Goal: Information Seeking & Learning: Check status

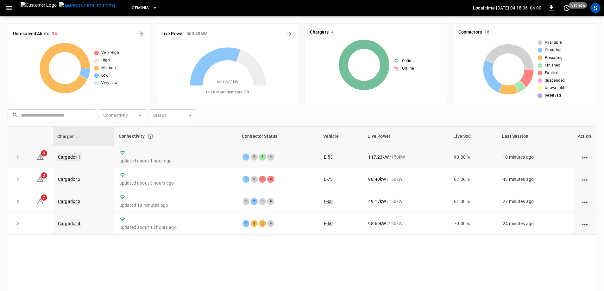
click at [70, 159] on link "Cargador 1" at bounding box center [69, 157] width 25 height 8
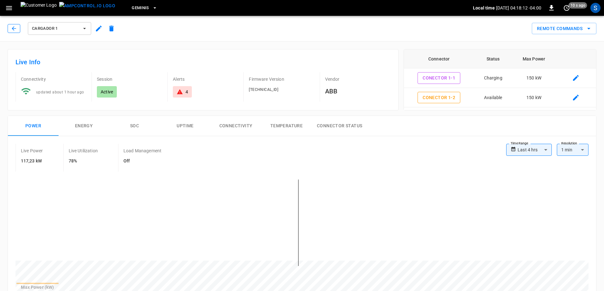
click at [16, 29] on icon "button" at bounding box center [14, 28] width 6 height 6
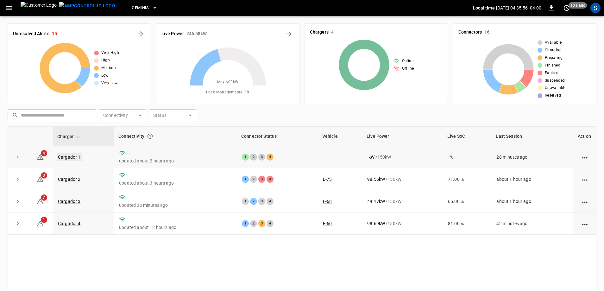
click at [61, 157] on link "Cargador 1" at bounding box center [69, 157] width 25 height 8
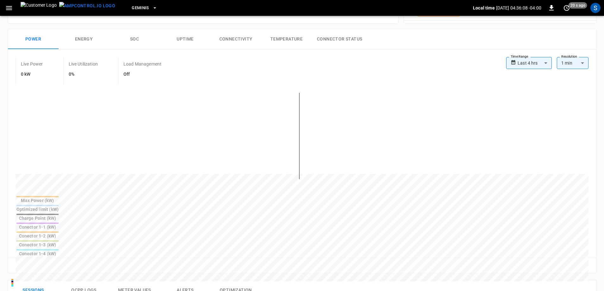
scroll to position [6, 0]
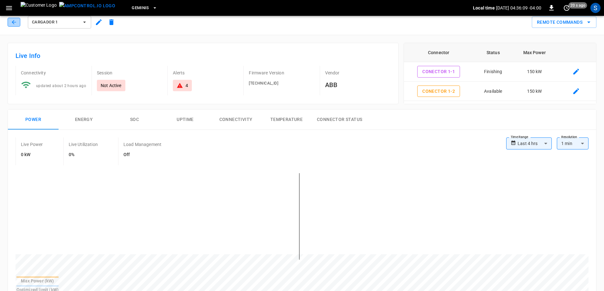
click at [17, 26] on button "button" at bounding box center [14, 22] width 13 height 9
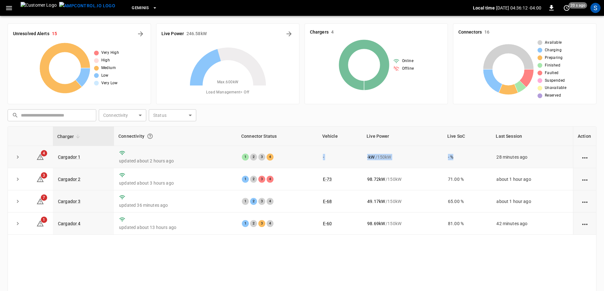
drag, startPoint x: 309, startPoint y: 156, endPoint x: 465, endPoint y: 162, distance: 155.6
click at [465, 162] on tr "4 Cargador 1 updated about 2 hours ago 1 2 3 4 - - kW / 150 kW - % 28 minutes a…" at bounding box center [302, 157] width 588 height 22
click at [466, 162] on td "- %" at bounding box center [467, 157] width 48 height 22
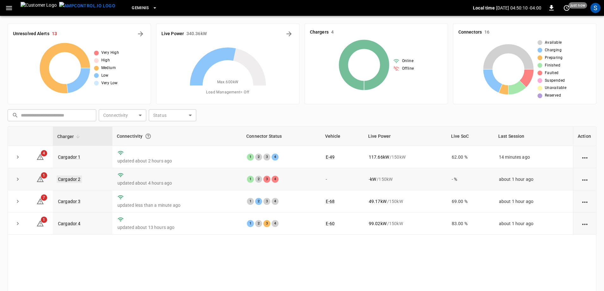
click at [79, 180] on link "Cargador 2" at bounding box center [69, 179] width 25 height 8
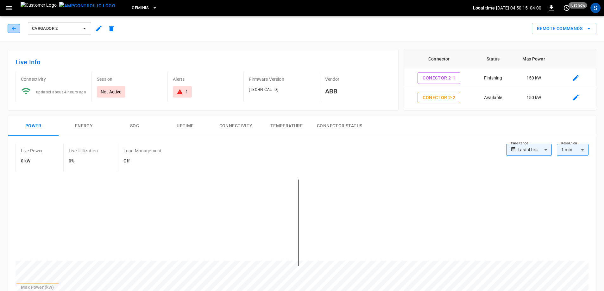
click at [18, 32] on button "button" at bounding box center [14, 28] width 13 height 9
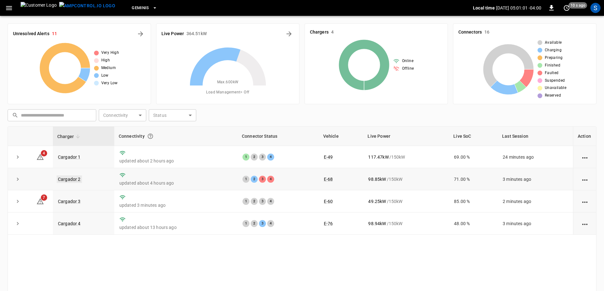
click at [66, 181] on link "Cargador 2" at bounding box center [69, 179] width 25 height 8
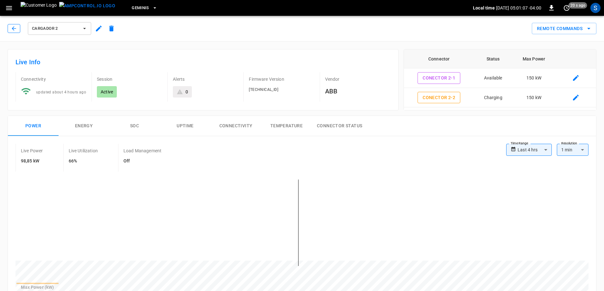
click at [16, 29] on icon "button" at bounding box center [14, 28] width 6 height 6
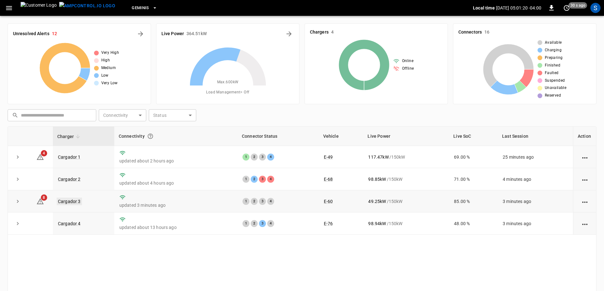
click at [74, 201] on link "Cargador 3" at bounding box center [69, 202] width 25 height 8
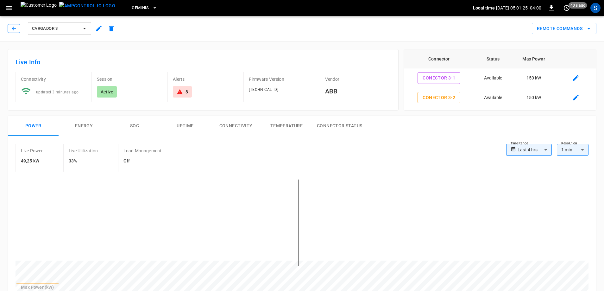
click at [16, 31] on icon "button" at bounding box center [14, 28] width 6 height 6
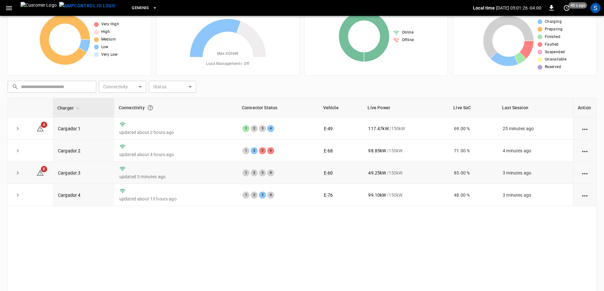
scroll to position [63, 0]
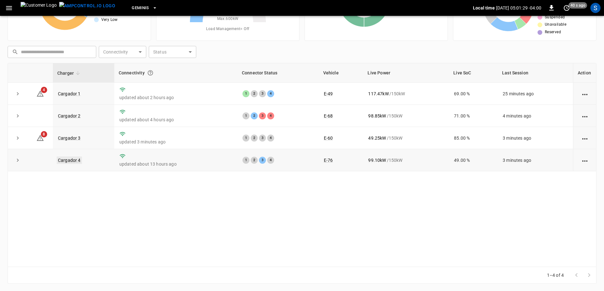
click at [78, 161] on link "Cargador 4" at bounding box center [69, 160] width 25 height 8
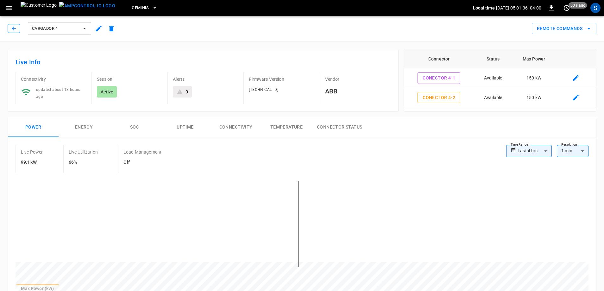
click at [16, 30] on icon "button" at bounding box center [14, 28] width 6 height 6
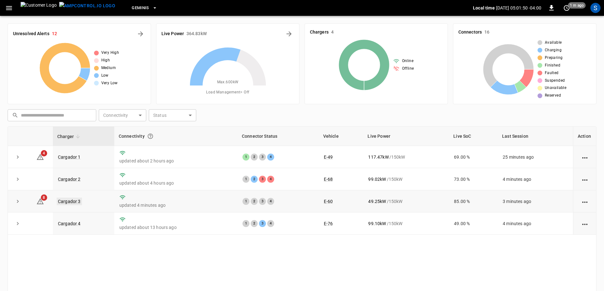
click at [72, 203] on link "Cargador 3" at bounding box center [69, 202] width 25 height 8
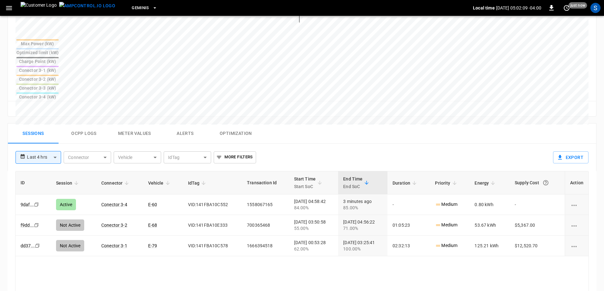
scroll to position [253, 0]
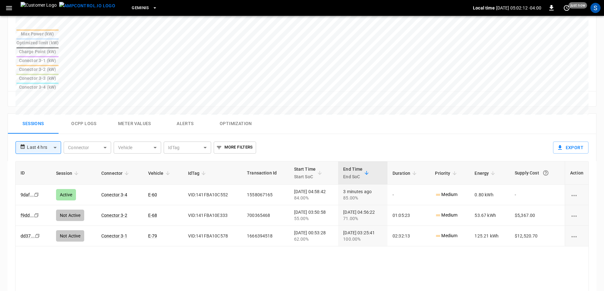
click at [56, 101] on body "**********" at bounding box center [302, 68] width 604 height 643
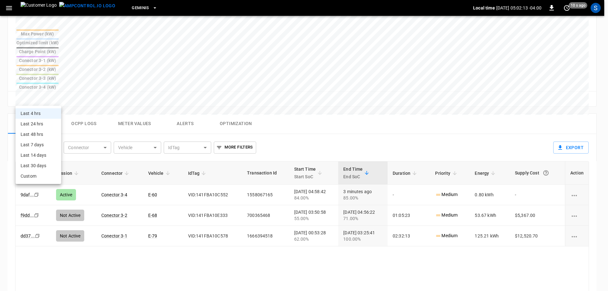
click at [50, 121] on li "Last 24 hrs" at bounding box center [39, 124] width 46 height 10
type input "**********"
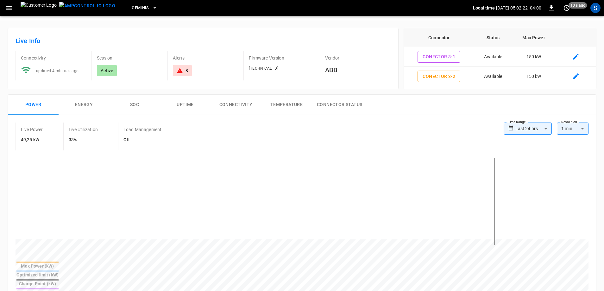
scroll to position [0, 0]
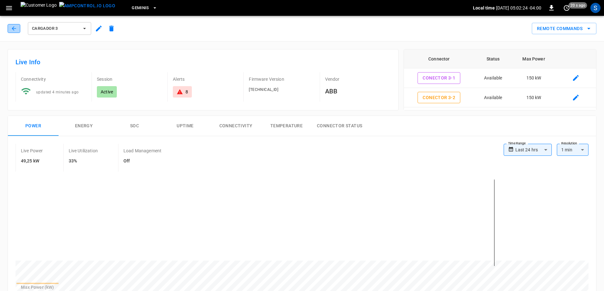
click at [11, 31] on icon "button" at bounding box center [14, 28] width 6 height 6
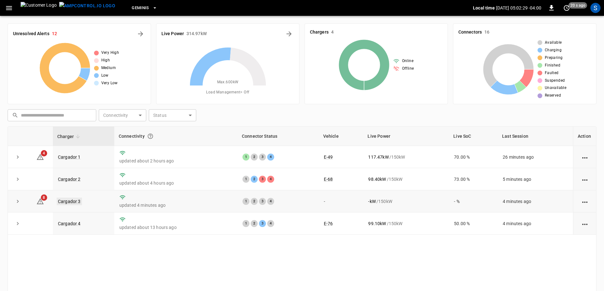
click at [68, 203] on link "Cargador 3" at bounding box center [69, 202] width 25 height 8
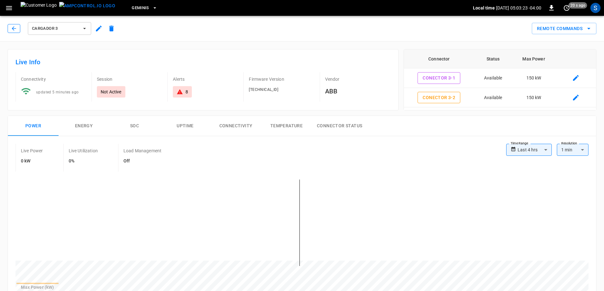
click at [18, 29] on button "button" at bounding box center [14, 28] width 13 height 9
